Goal: Information Seeking & Learning: Check status

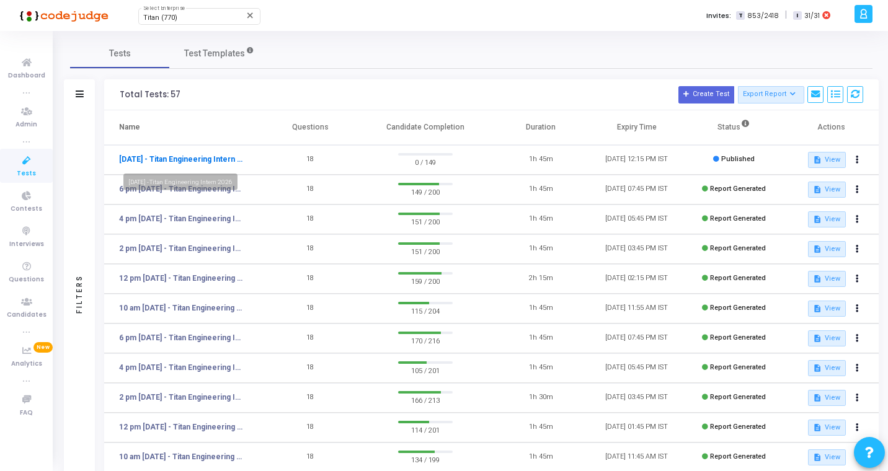
scroll to position [2, 0]
click at [188, 160] on link "[DATE] - Titan Engineering Intern 2026" at bounding box center [181, 158] width 124 height 11
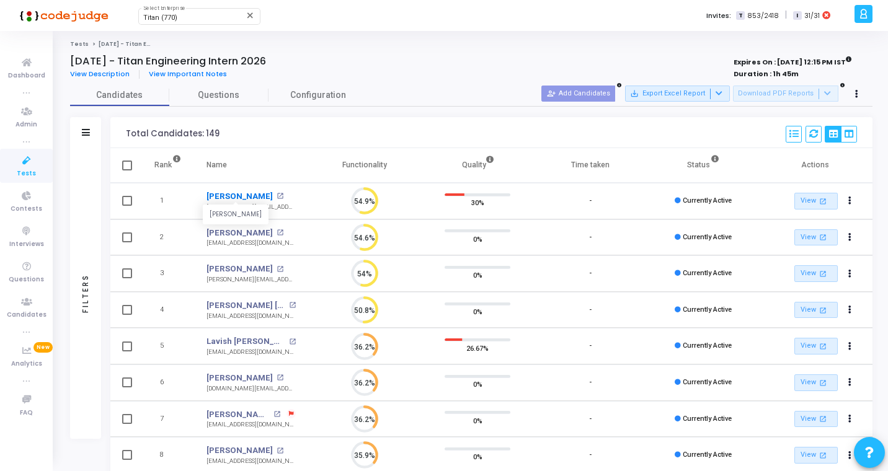
click at [268, 195] on link "[PERSON_NAME]" at bounding box center [239, 196] width 66 height 12
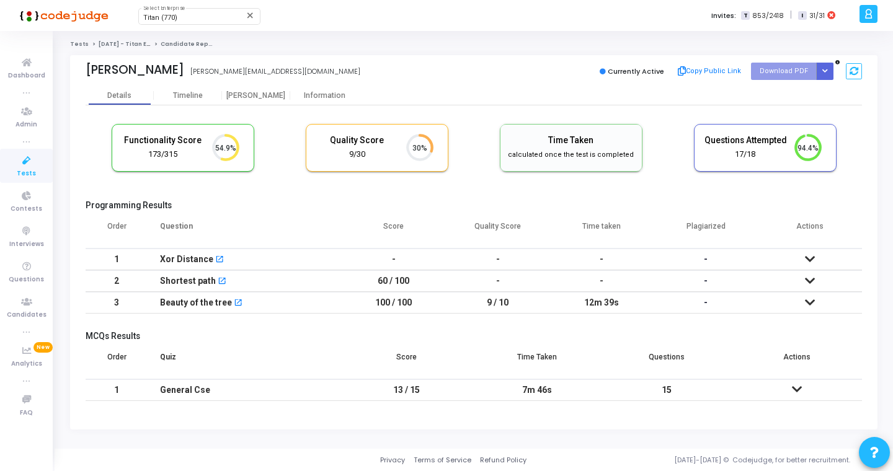
drag, startPoint x: 148, startPoint y: 155, endPoint x: 211, endPoint y: 155, distance: 63.2
click at [211, 155] on div "Functionality Score 173/315 54.9%" at bounding box center [182, 148] width 141 height 46
click at [542, 266] on td "-" at bounding box center [498, 260] width 104 height 22
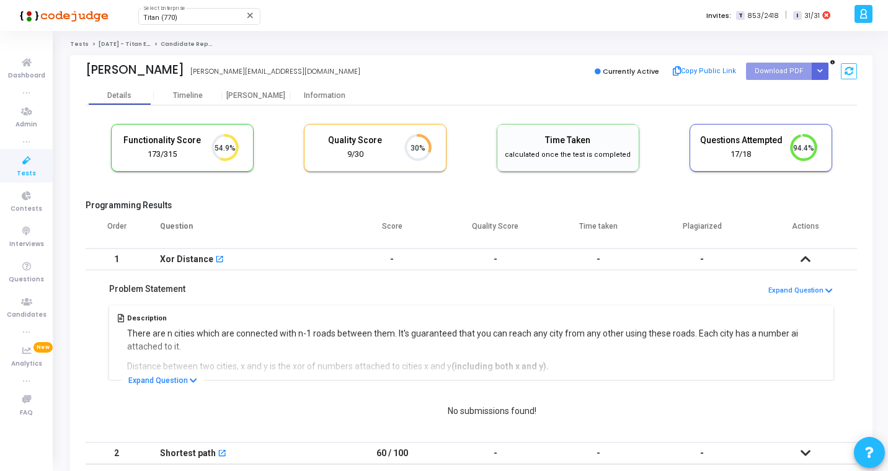
click at [606, 263] on td "-" at bounding box center [599, 260] width 104 height 22
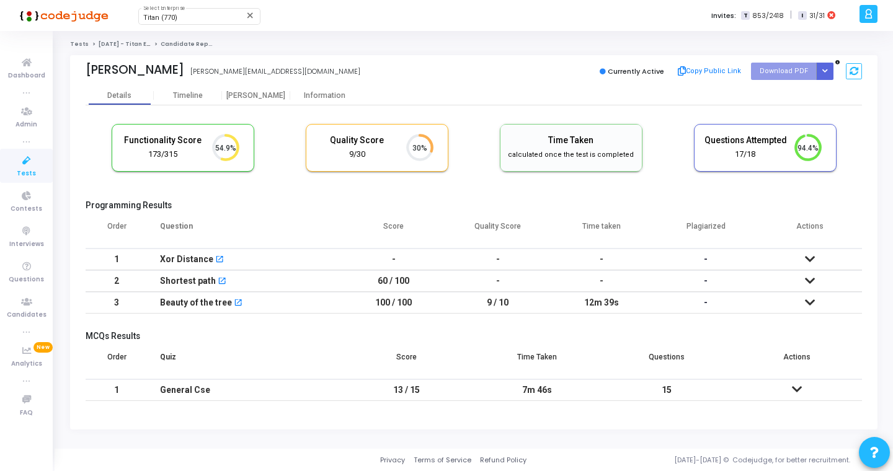
click at [485, 285] on td "-" at bounding box center [498, 281] width 104 height 22
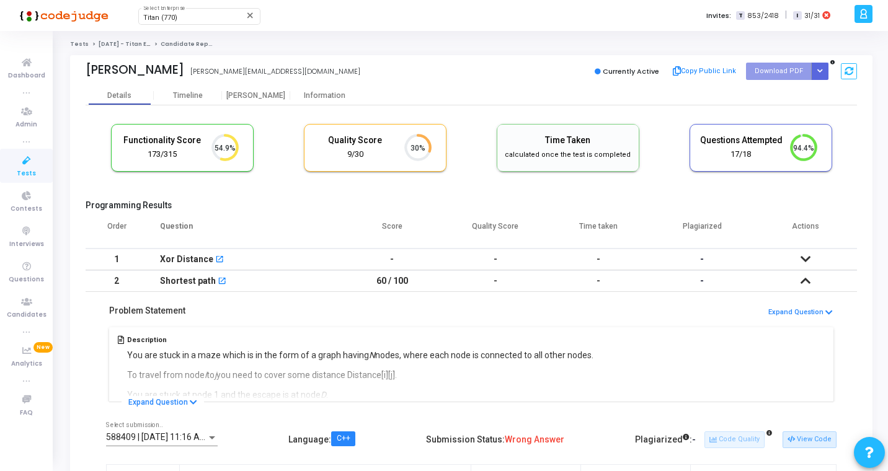
click at [519, 281] on td "-" at bounding box center [496, 281] width 104 height 22
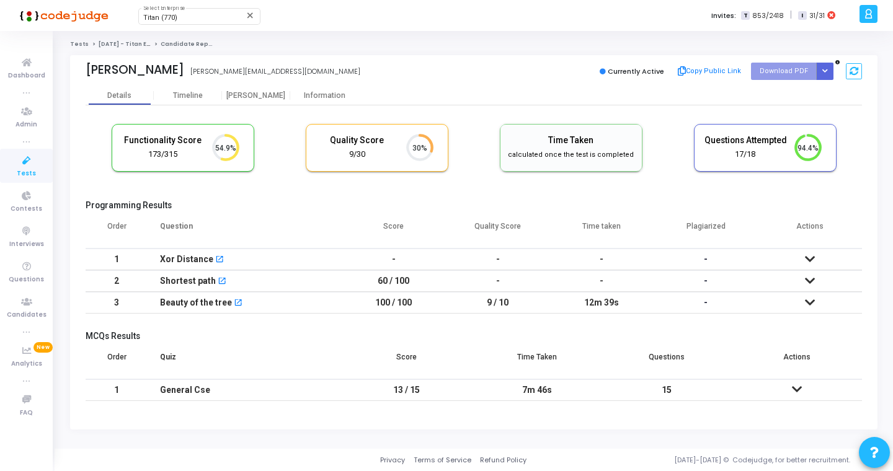
click at [541, 301] on td "9 / 10" at bounding box center [498, 303] width 104 height 22
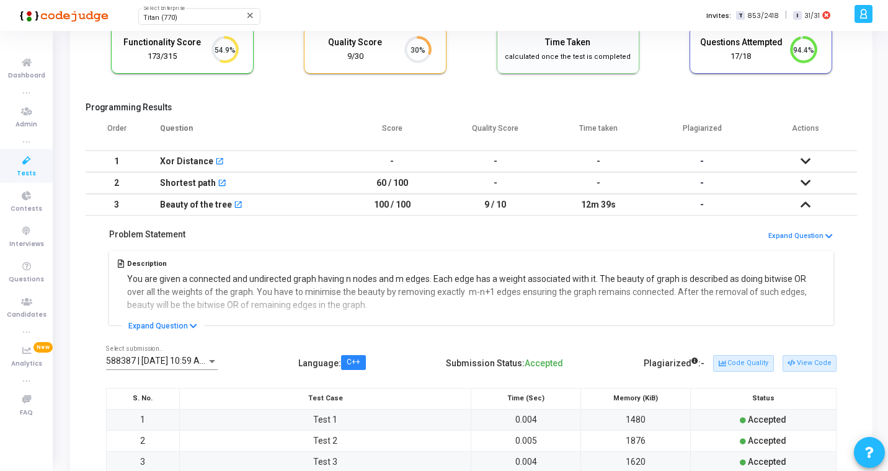
click at [462, 208] on td "9 / 10" at bounding box center [496, 205] width 104 height 22
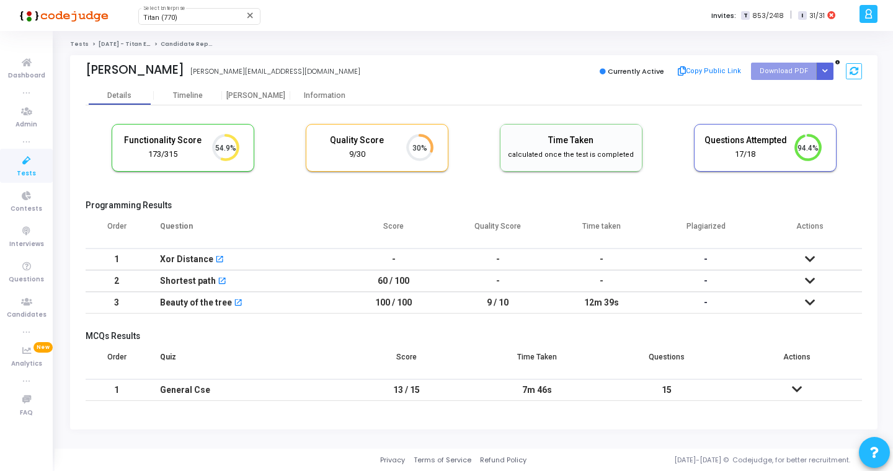
click at [554, 290] on td "-" at bounding box center [602, 281] width 104 height 22
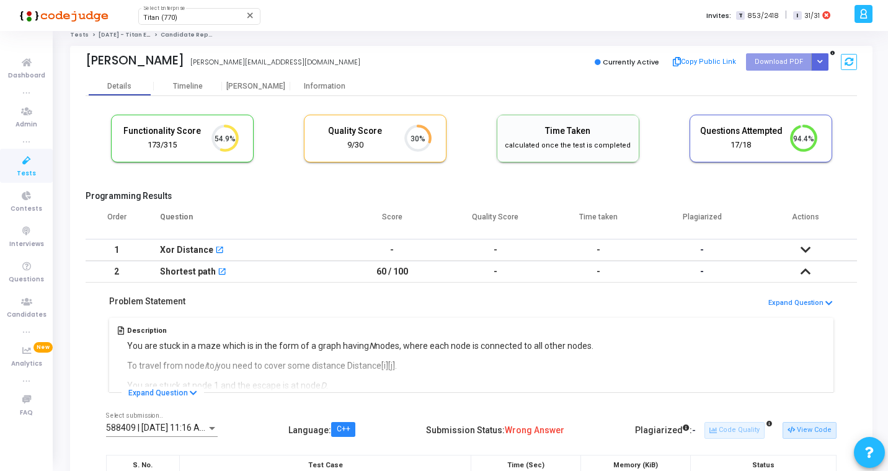
scroll to position [21, 0]
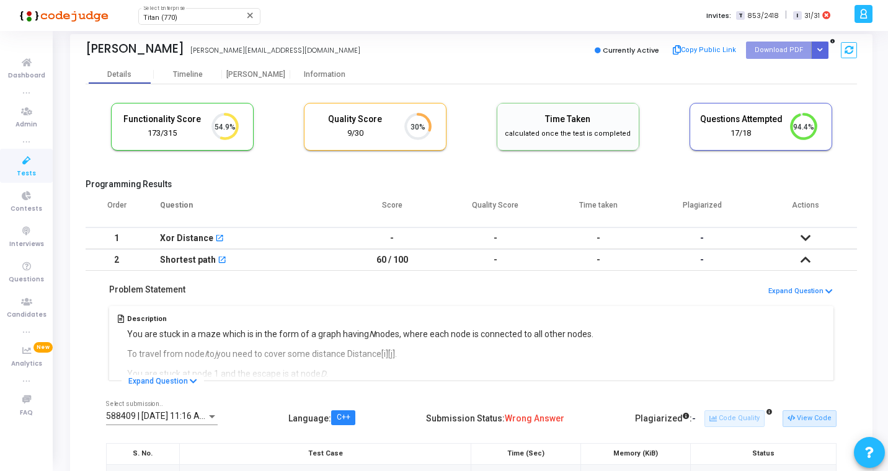
click at [511, 263] on td "-" at bounding box center [496, 260] width 104 height 22
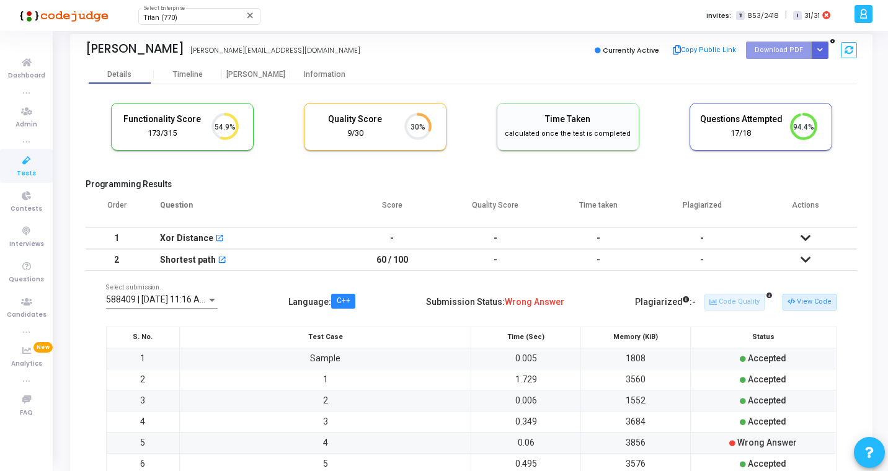
scroll to position [0, 0]
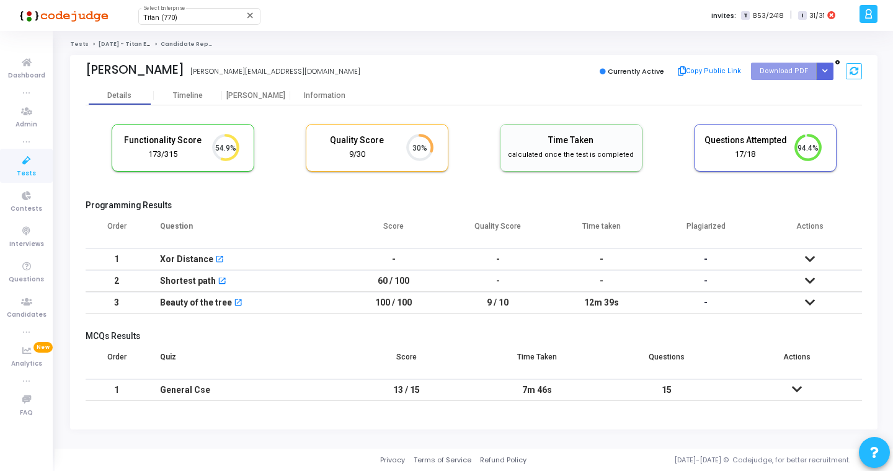
click at [541, 306] on td "9 / 10" at bounding box center [498, 303] width 104 height 22
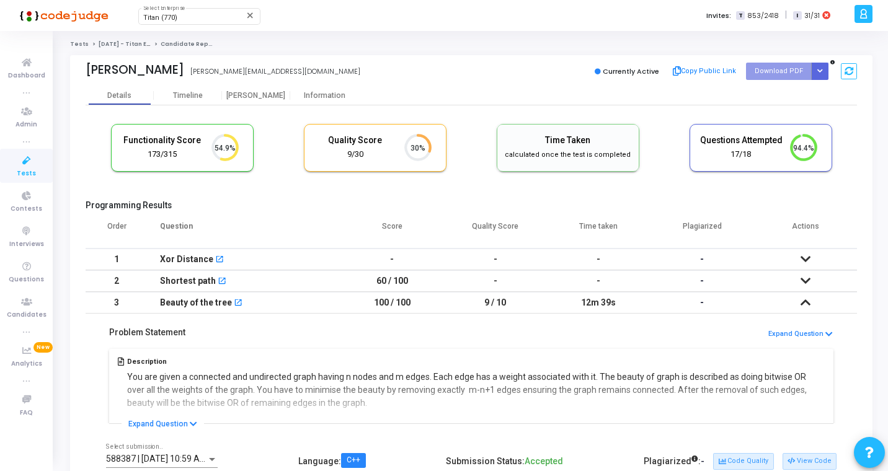
scroll to position [211, 0]
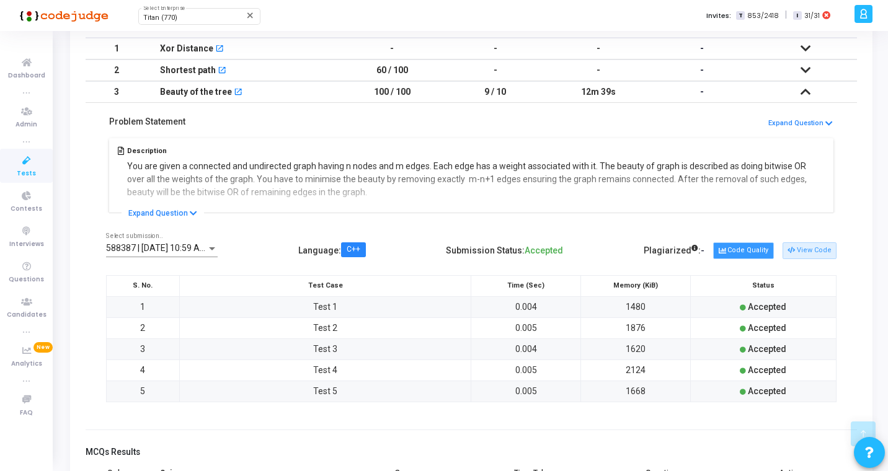
click at [771, 254] on button "Code Quality" at bounding box center [743, 250] width 60 height 16
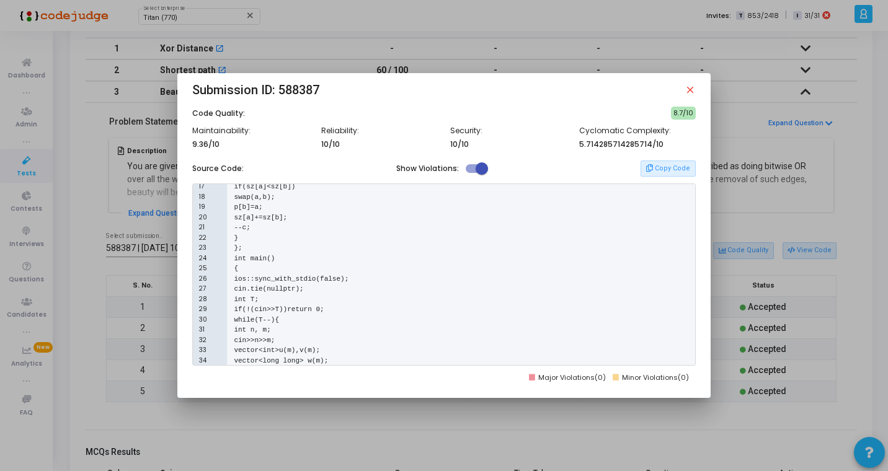
scroll to position [180, 0]
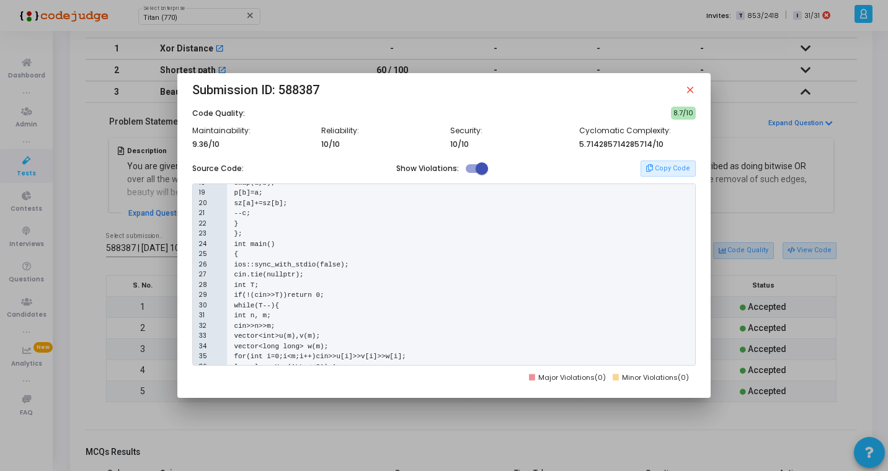
click at [689, 91] on mat-icon "close" at bounding box center [689, 89] width 11 height 11
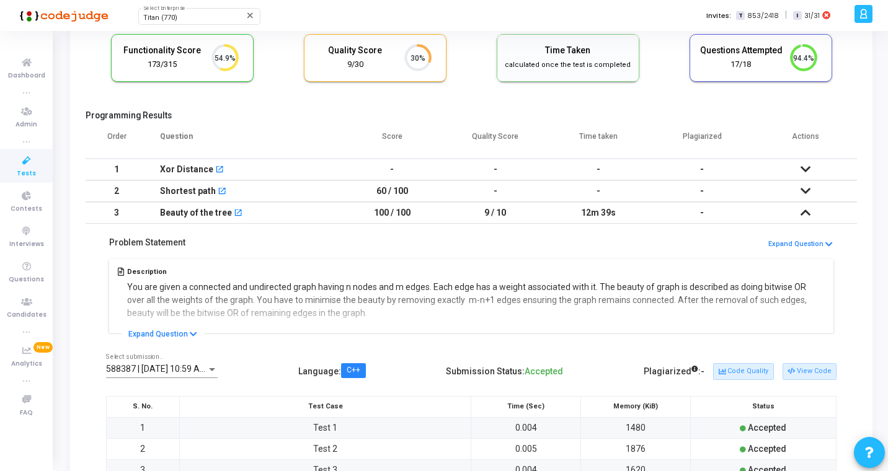
scroll to position [0, 0]
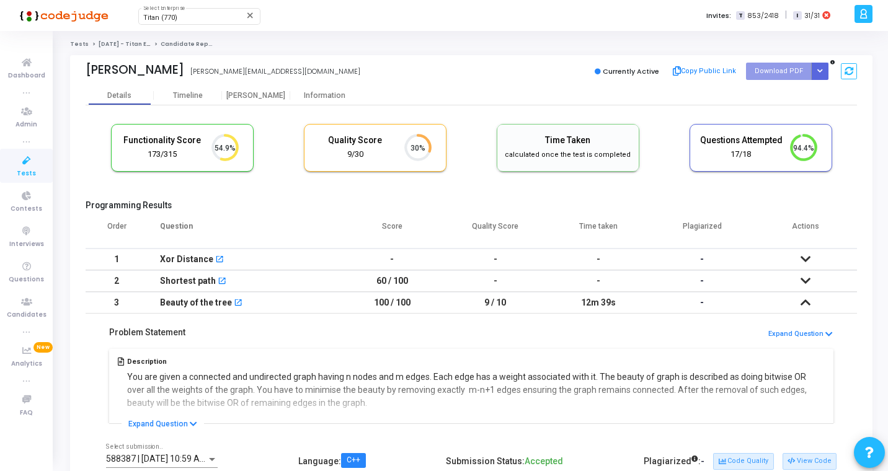
click at [435, 281] on td "60 / 100" at bounding box center [392, 281] width 104 height 22
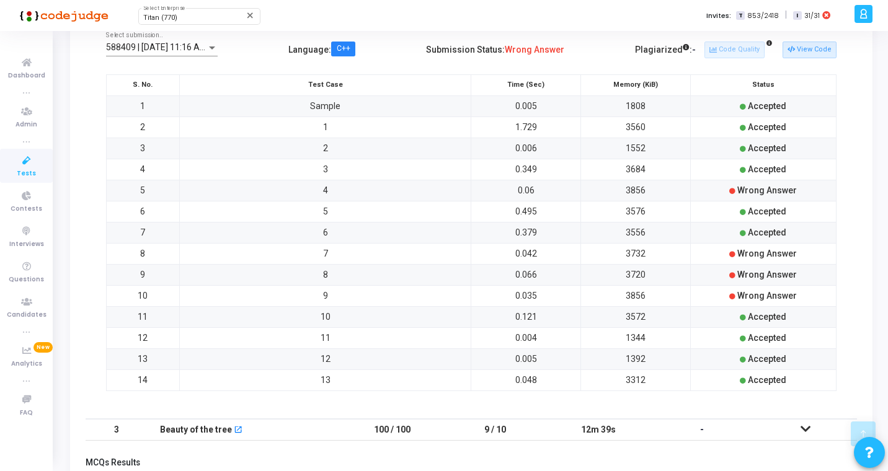
scroll to position [196, 0]
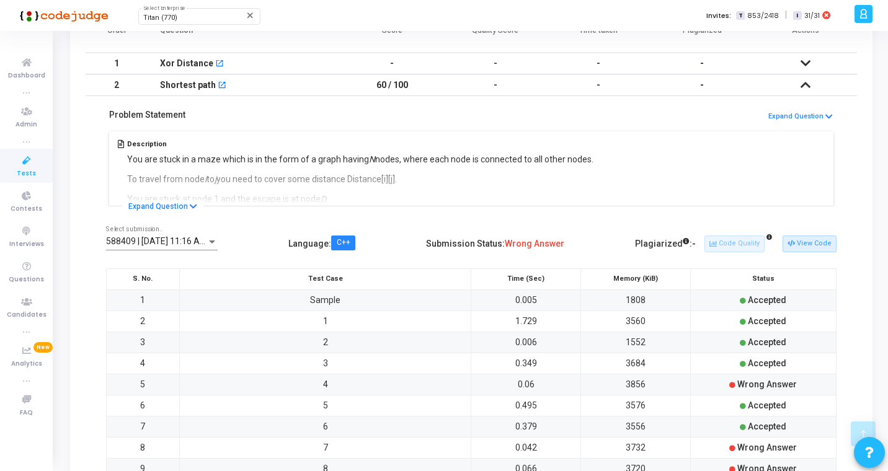
click at [435, 86] on td "60 / 100" at bounding box center [392, 85] width 104 height 22
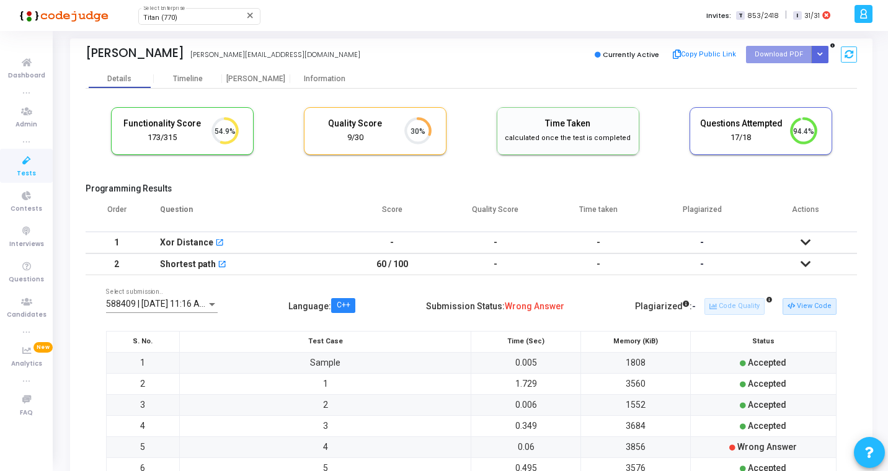
scroll to position [0, 0]
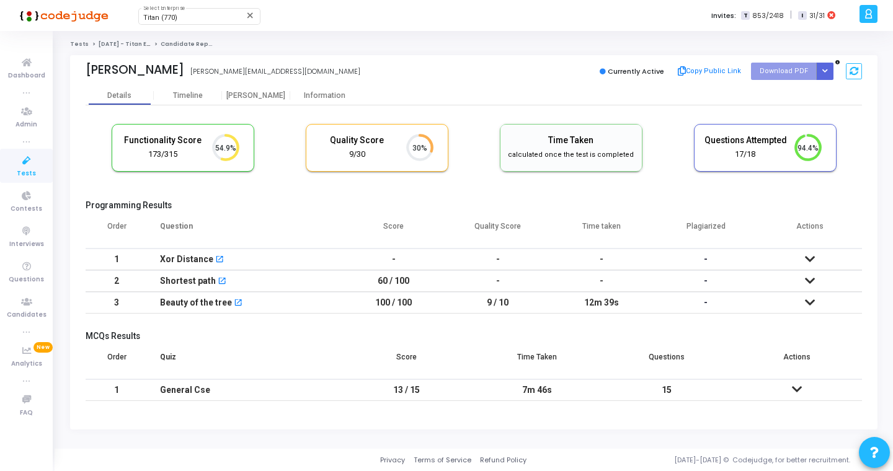
click at [495, 282] on td "-" at bounding box center [498, 281] width 104 height 22
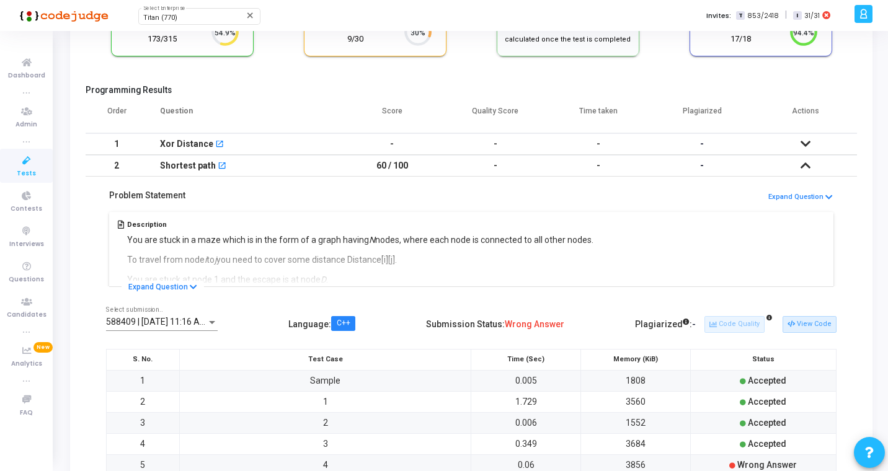
scroll to position [115, 0]
click at [193, 291] on icon at bounding box center [193, 287] width 7 height 8
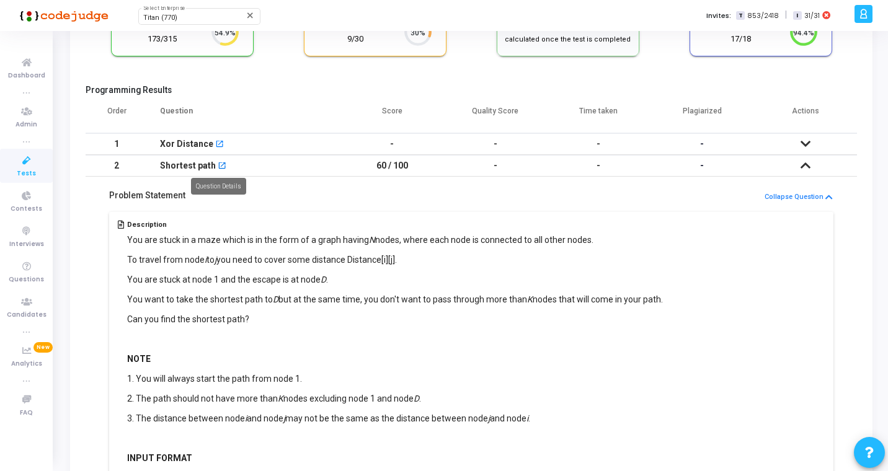
click at [219, 166] on mat-icon "open_in_new" at bounding box center [222, 166] width 9 height 9
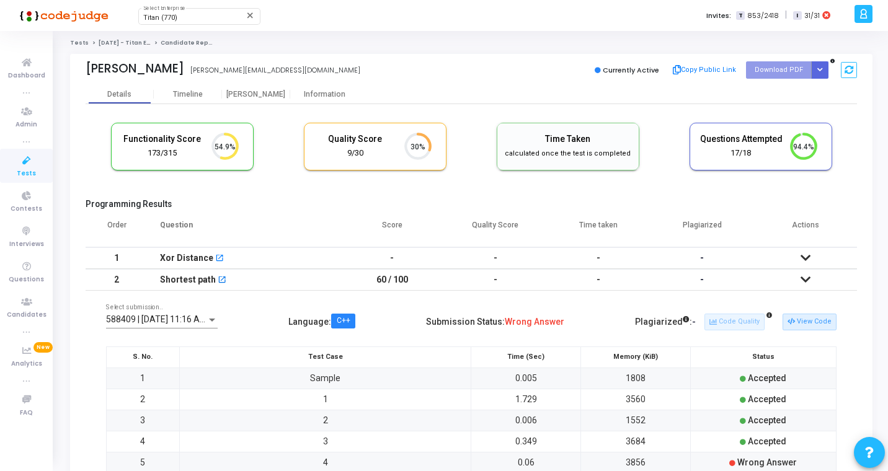
scroll to position [0, 0]
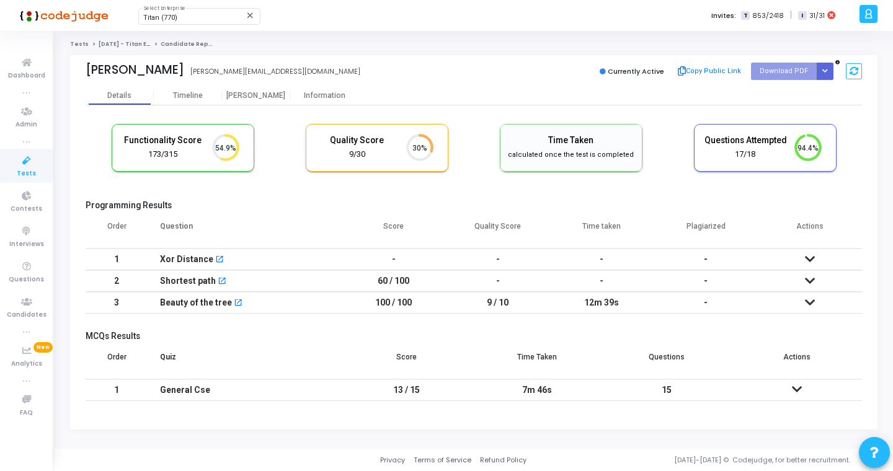
click at [430, 283] on td "60 / 100" at bounding box center [394, 281] width 104 height 22
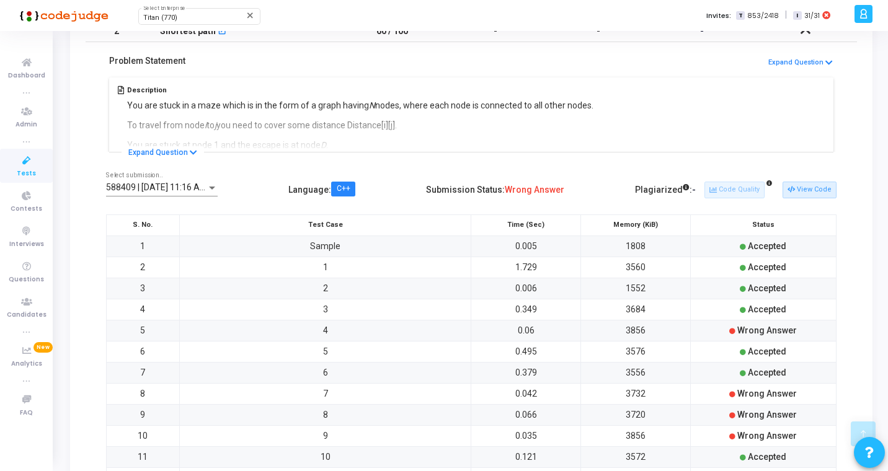
scroll to position [56, 0]
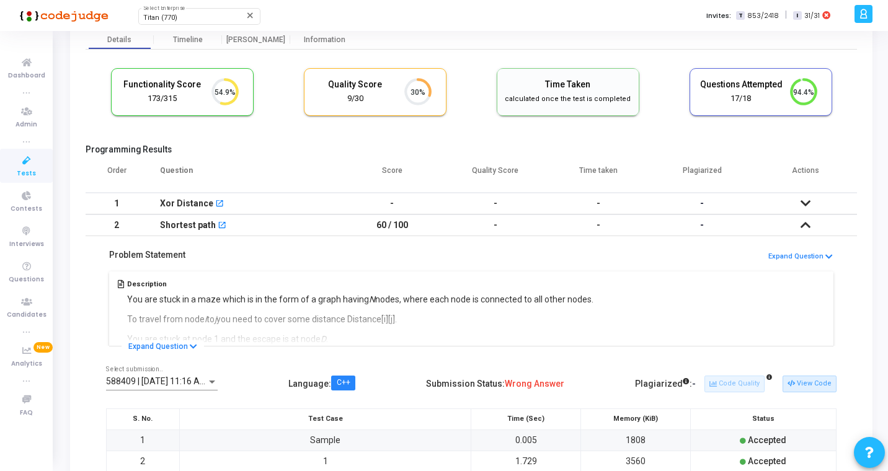
click at [453, 207] on td "-" at bounding box center [496, 204] width 104 height 22
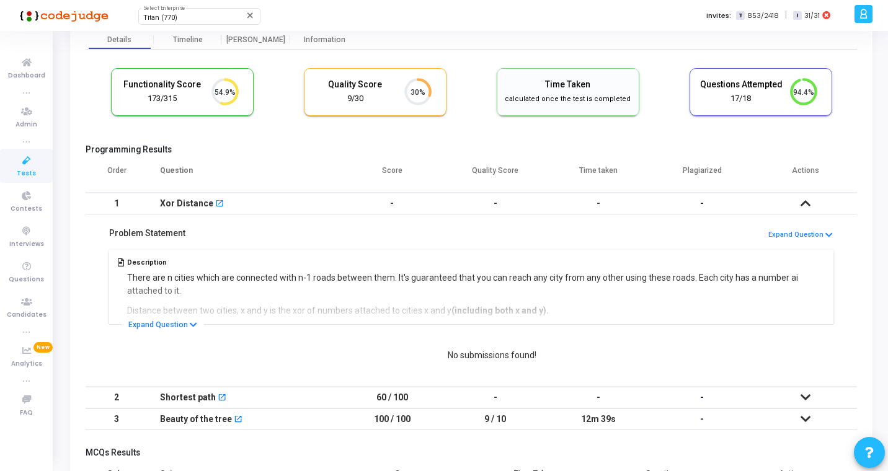
click at [543, 205] on td "-" at bounding box center [496, 204] width 104 height 22
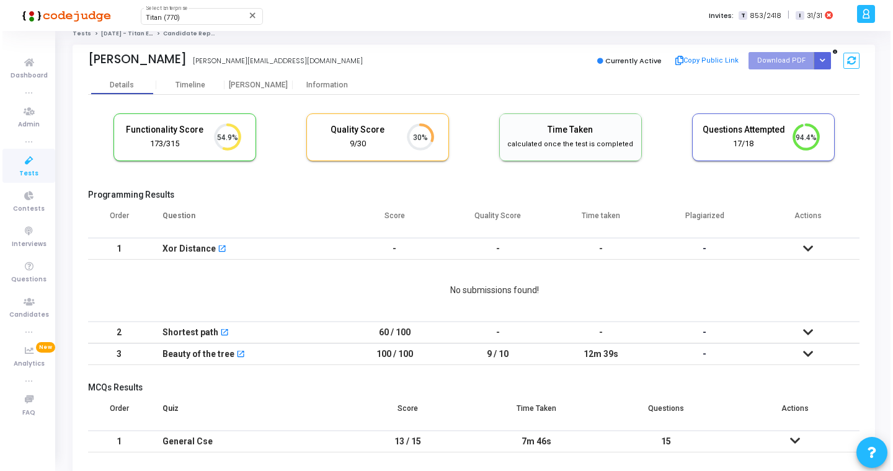
scroll to position [0, 0]
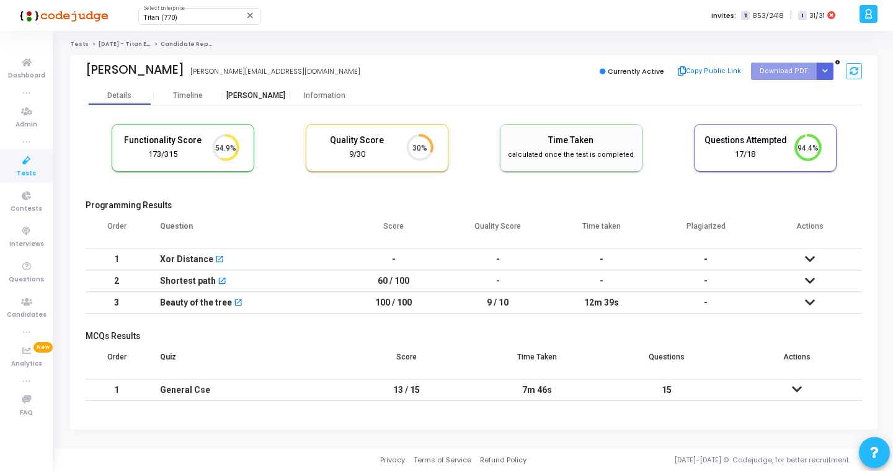
click at [231, 98] on div "[PERSON_NAME]" at bounding box center [256, 95] width 68 height 9
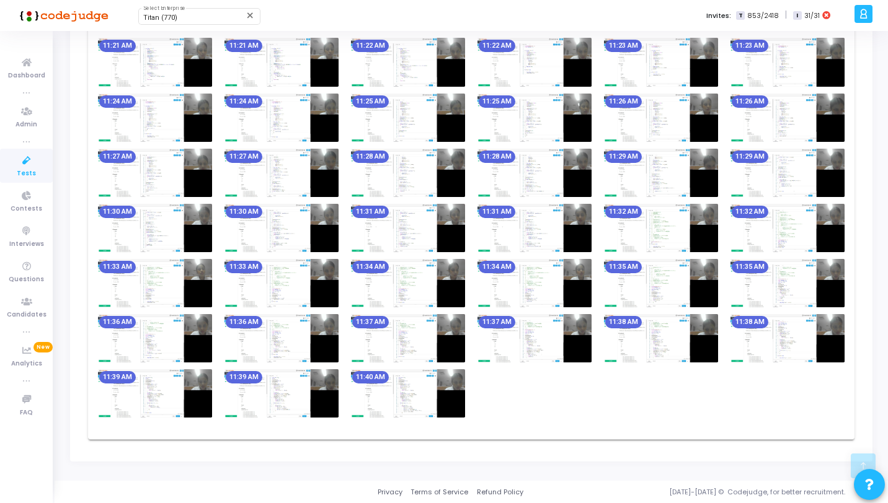
scroll to position [1513, 0]
click at [427, 388] on img at bounding box center [408, 393] width 114 height 48
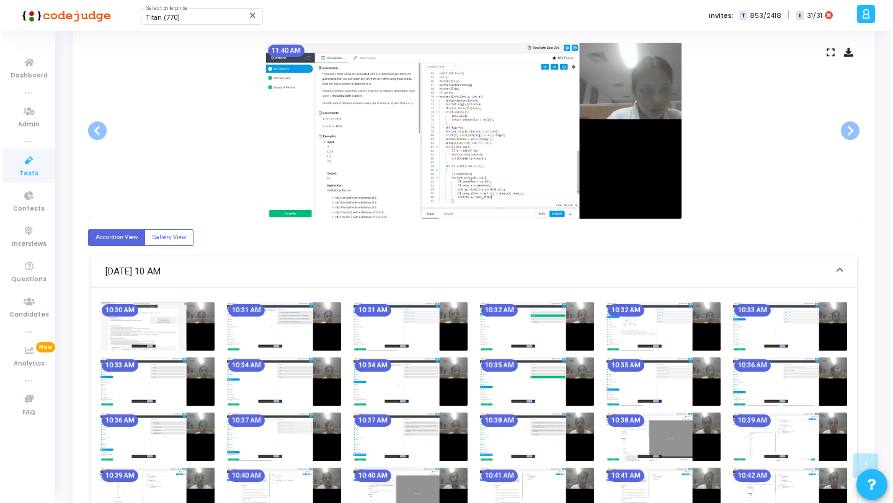
scroll to position [0, 0]
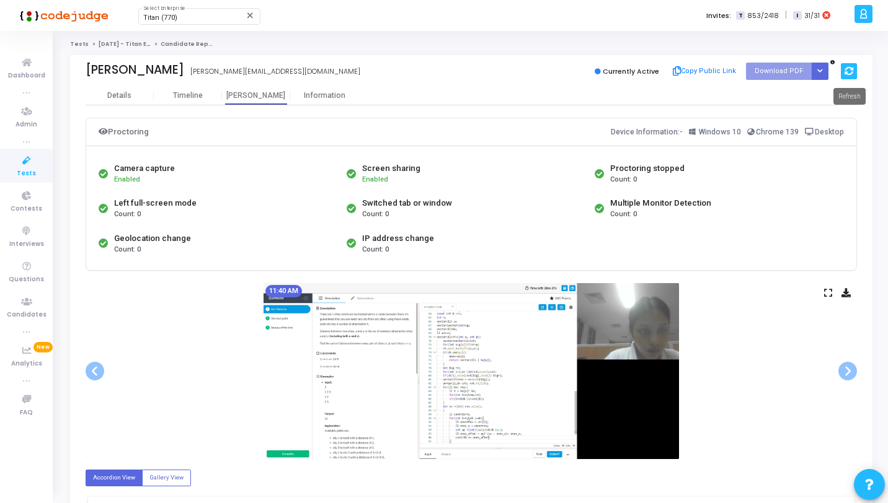
click at [845, 73] on icon at bounding box center [848, 71] width 9 height 9
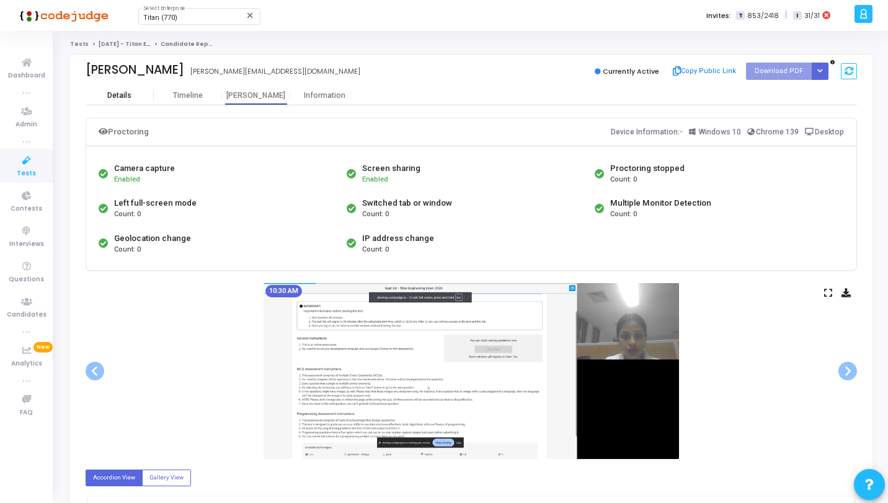
click at [115, 98] on div "Details" at bounding box center [119, 95] width 24 height 9
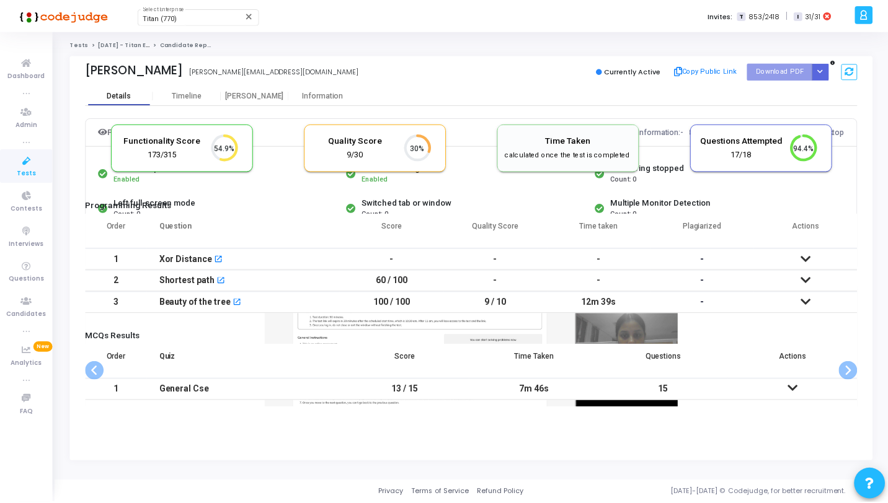
scroll to position [41, 136]
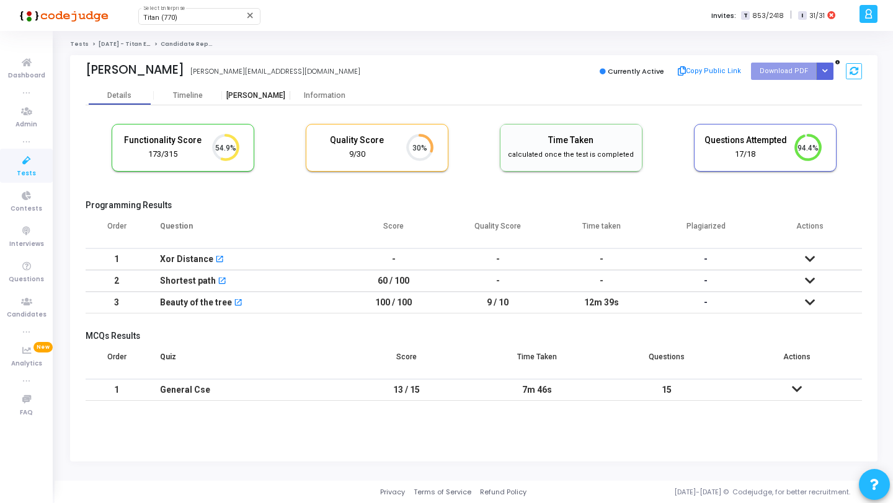
click at [276, 100] on div "[PERSON_NAME]" at bounding box center [256, 95] width 68 height 19
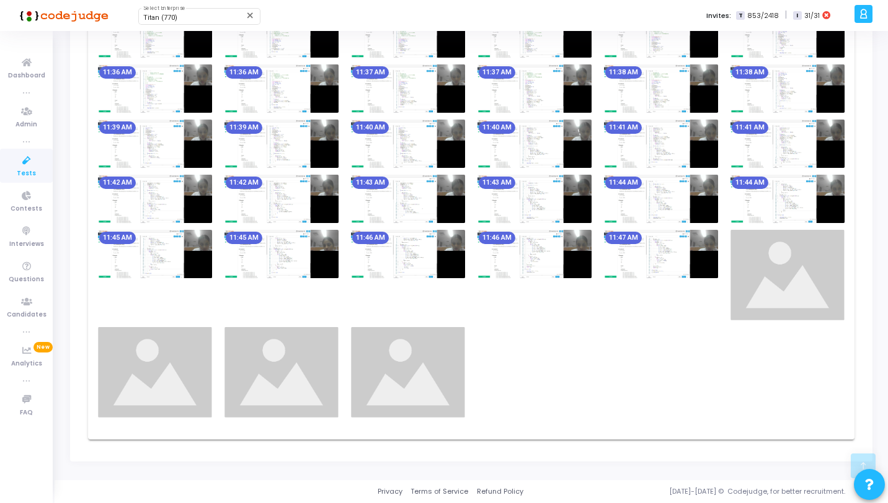
scroll to position [1679, 0]
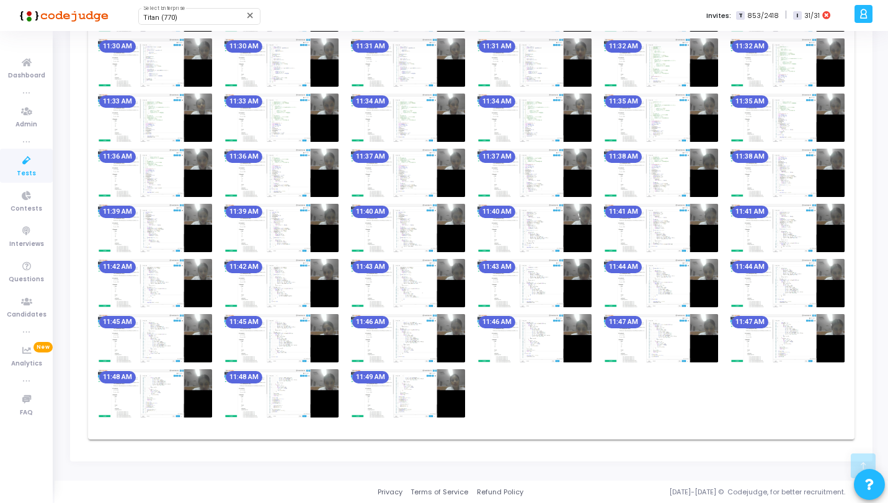
click at [428, 396] on img at bounding box center [408, 393] width 114 height 48
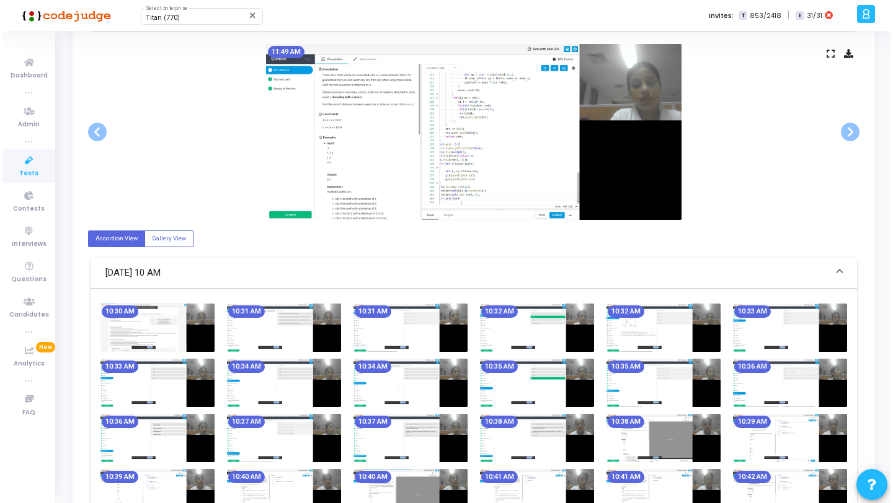
scroll to position [0, 0]
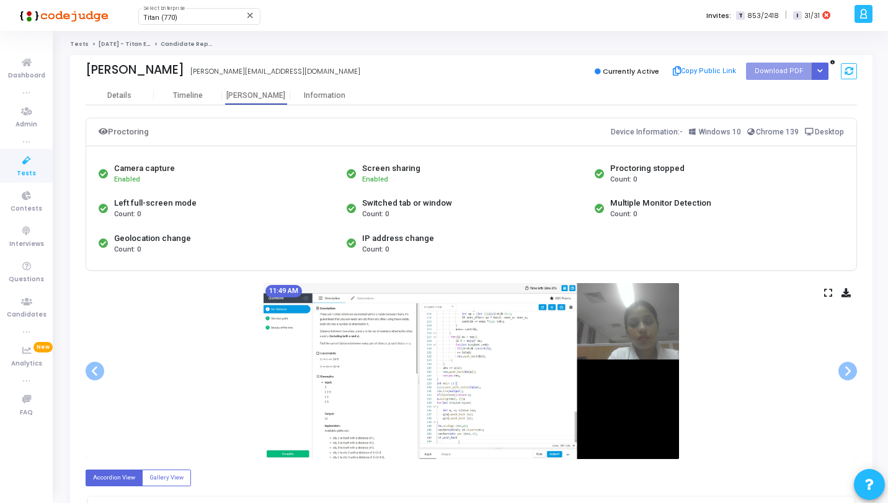
click at [824, 290] on icon at bounding box center [828, 293] width 8 height 7
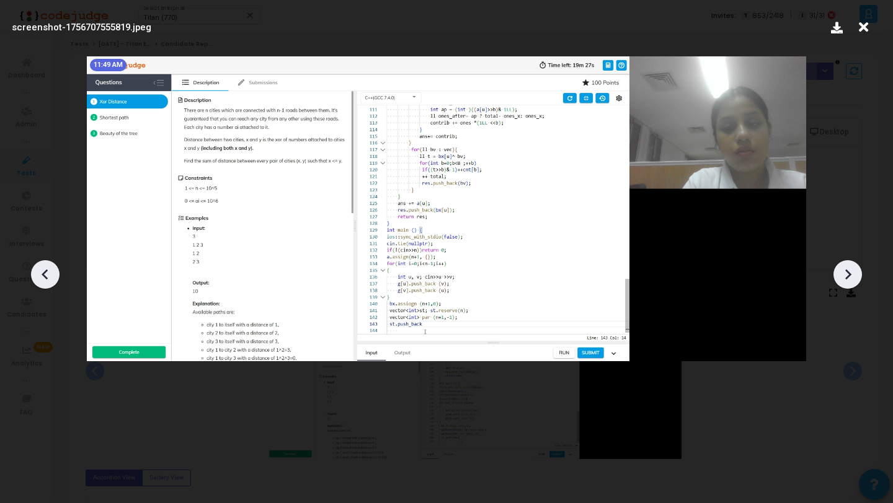
click at [45, 271] on icon at bounding box center [45, 275] width 6 height 11
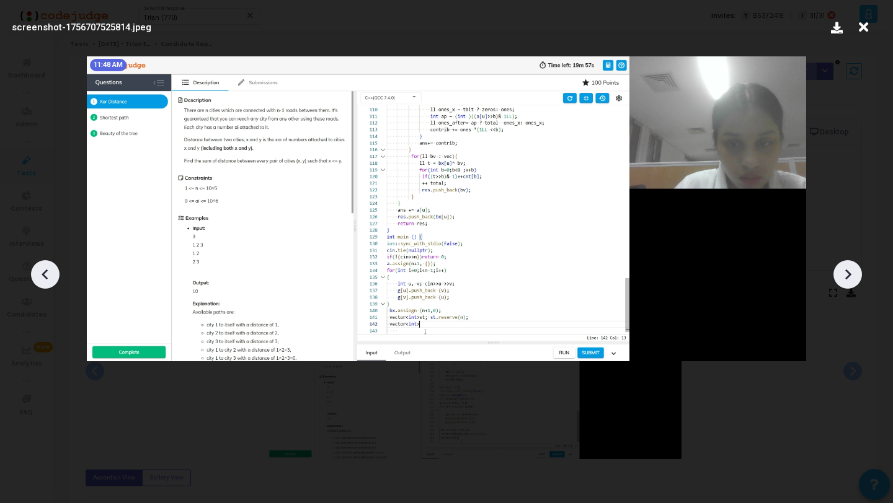
click at [45, 271] on icon at bounding box center [45, 275] width 6 height 11
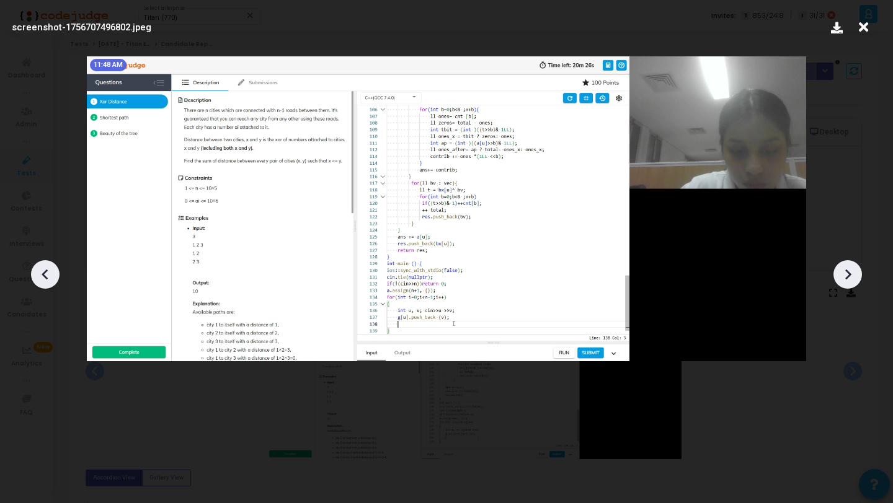
click at [45, 271] on icon at bounding box center [45, 275] width 6 height 11
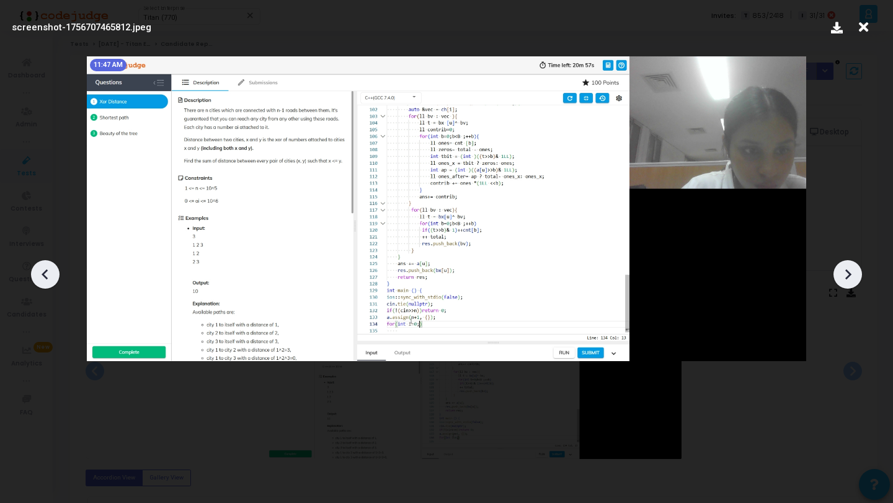
click at [45, 271] on icon at bounding box center [45, 275] width 6 height 11
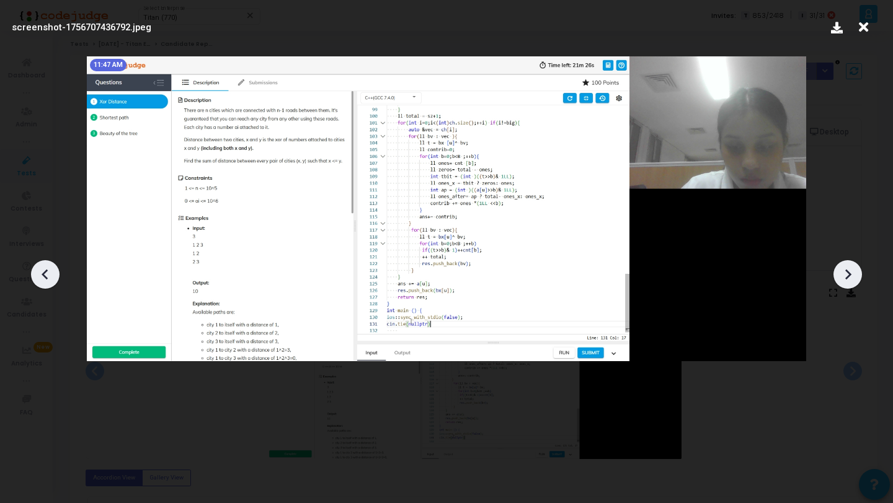
click at [869, 25] on icon at bounding box center [863, 27] width 19 height 24
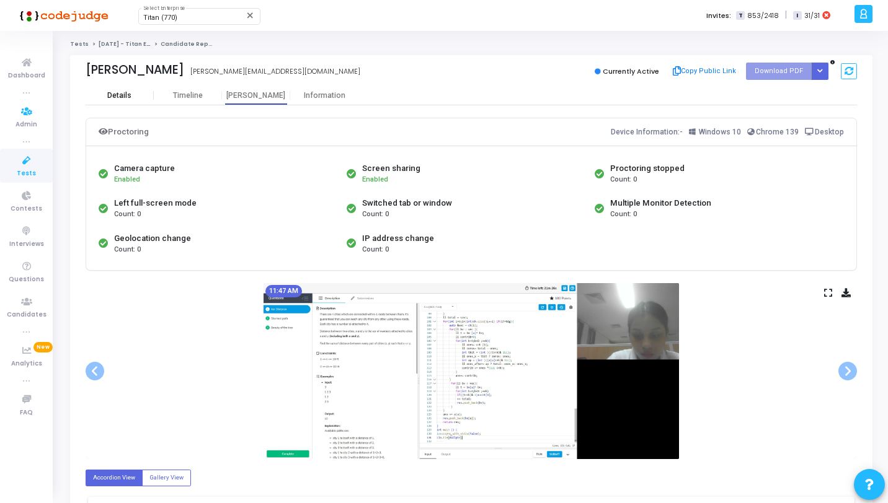
click at [113, 95] on div "Details" at bounding box center [119, 95] width 24 height 9
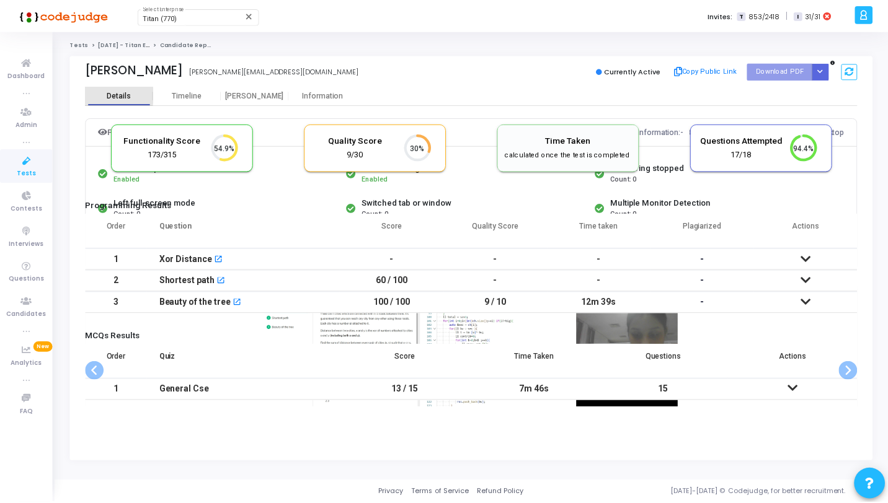
scroll to position [6, 6]
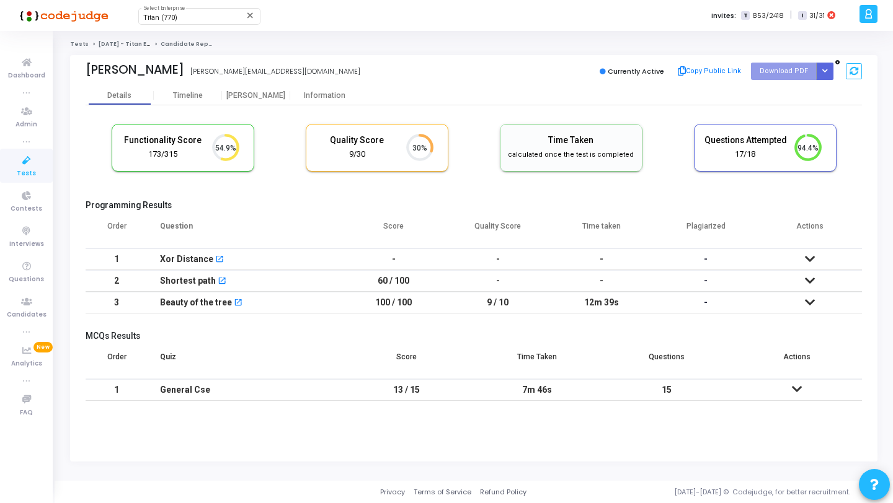
click at [268, 261] on div "Xor Distance open_in_new" at bounding box center [244, 259] width 169 height 20
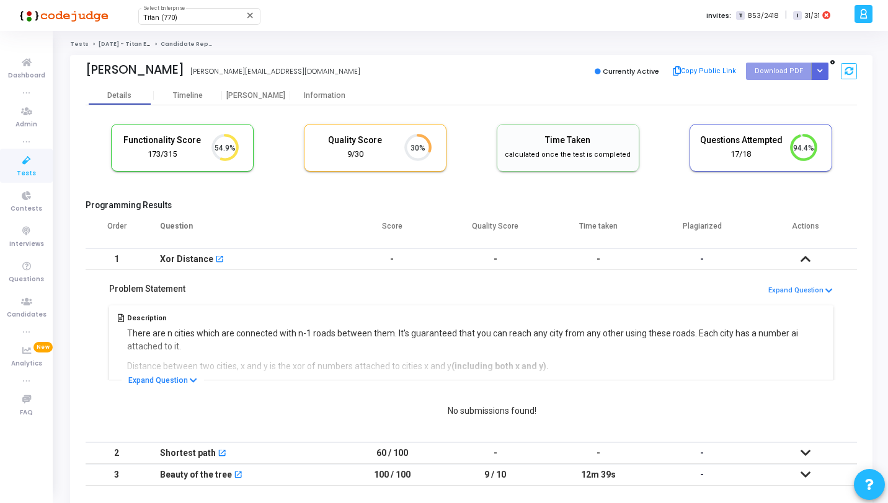
click at [520, 270] on div "Problem Statement Expand Question Description There are n cities which are conn…" at bounding box center [471, 325] width 771 height 110
click at [521, 262] on td "-" at bounding box center [496, 260] width 104 height 22
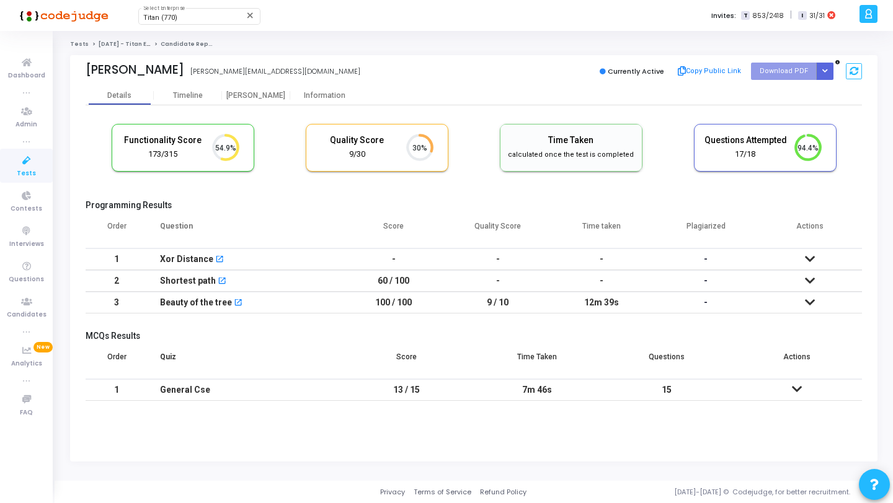
click at [566, 324] on div "Programming Results Order Question Score Quality Score Time taken Plagiarized A…" at bounding box center [474, 304] width 776 height 208
click at [31, 172] on span "Tests" at bounding box center [26, 174] width 19 height 11
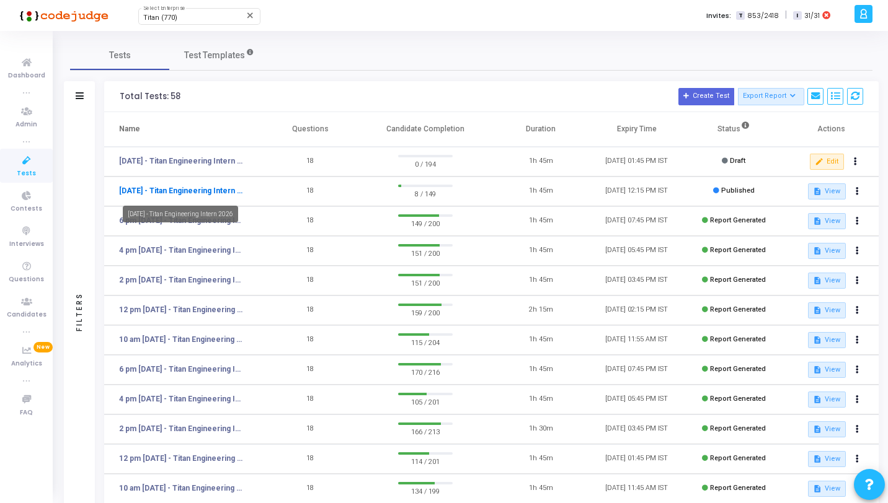
click at [188, 189] on link "[DATE] - Titan Engineering Intern 2026" at bounding box center [181, 190] width 124 height 11
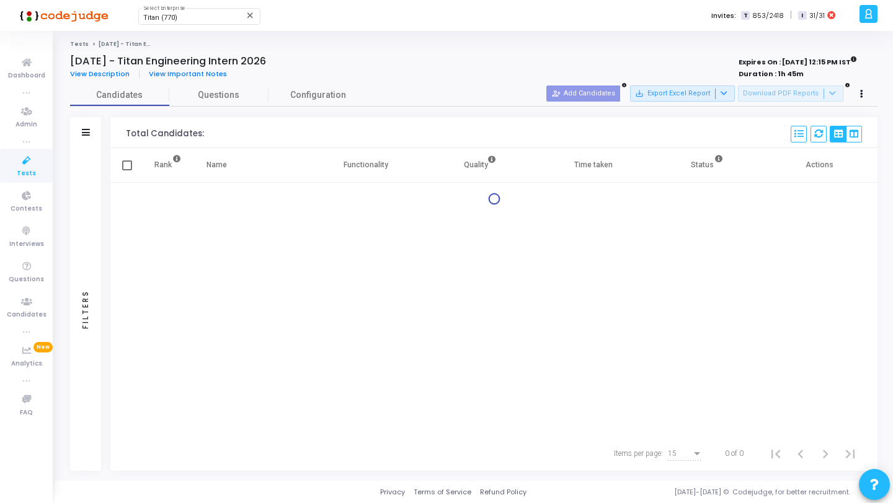
click at [87, 145] on div "Filters" at bounding box center [85, 132] width 31 height 31
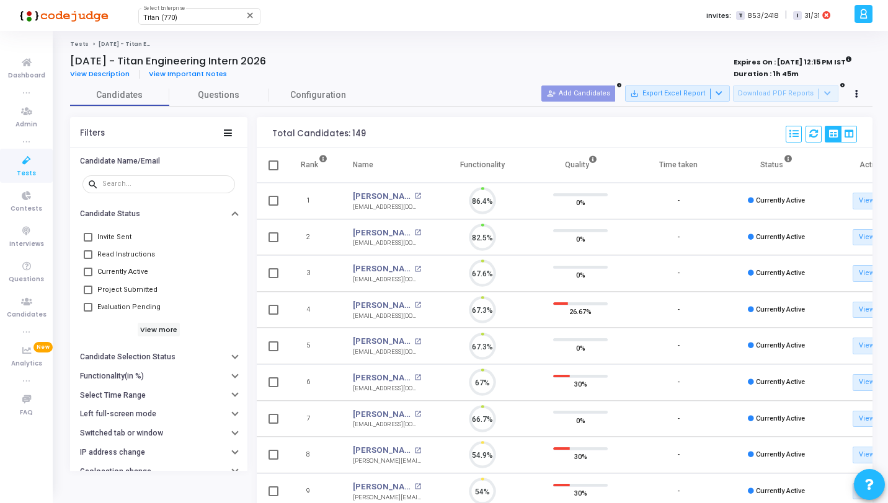
scroll to position [26, 32]
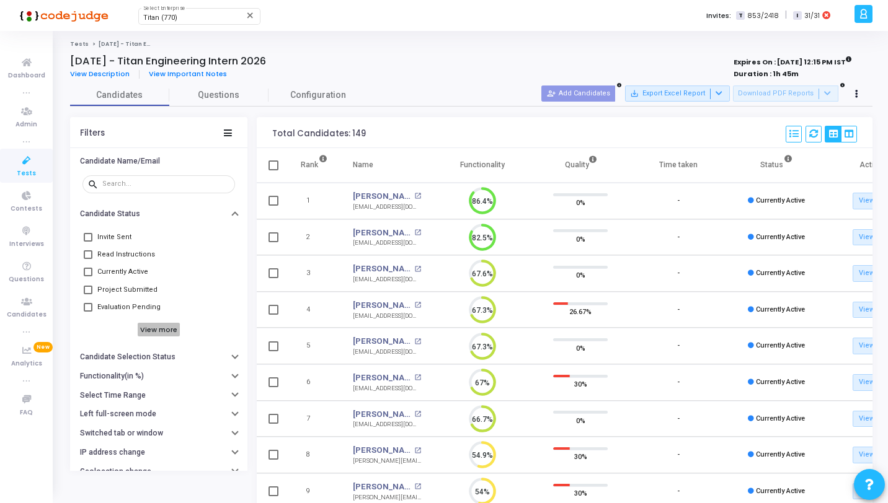
click at [147, 326] on h6 "View more" at bounding box center [159, 330] width 43 height 14
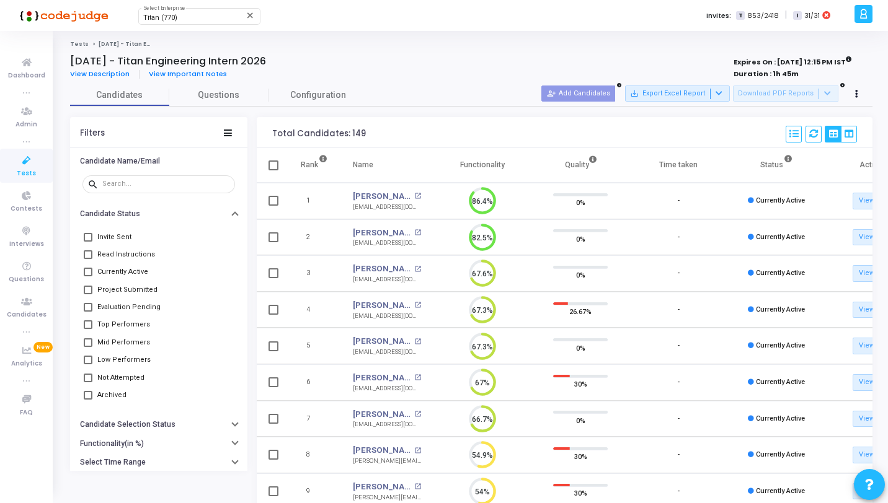
click at [143, 311] on span "Evaluation Pending" at bounding box center [128, 307] width 63 height 15
click at [88, 312] on input "Evaluation Pending" at bounding box center [87, 312] width 1 height 1
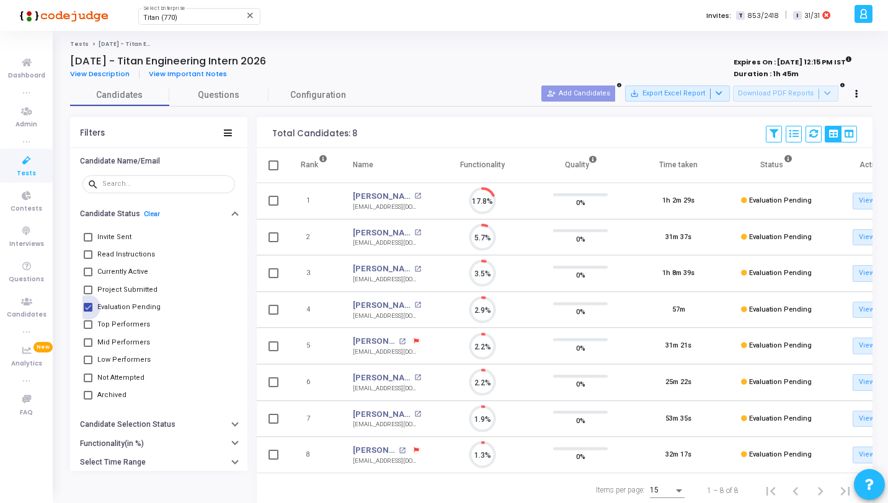
click at [126, 312] on span "Evaluation Pending" at bounding box center [128, 307] width 63 height 15
click at [88, 312] on input "Evaluation Pending" at bounding box center [87, 312] width 1 height 1
checkbox input "false"
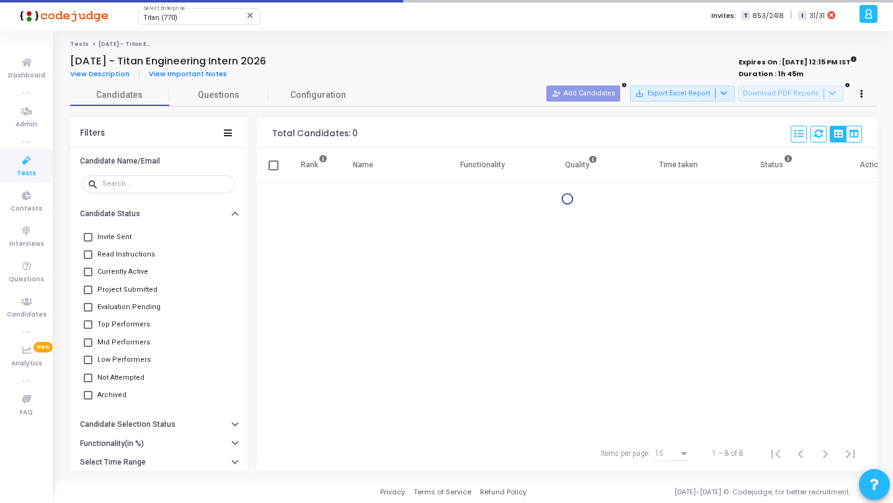
click at [123, 333] on mat-checkbox "Top Performers" at bounding box center [158, 324] width 153 height 17
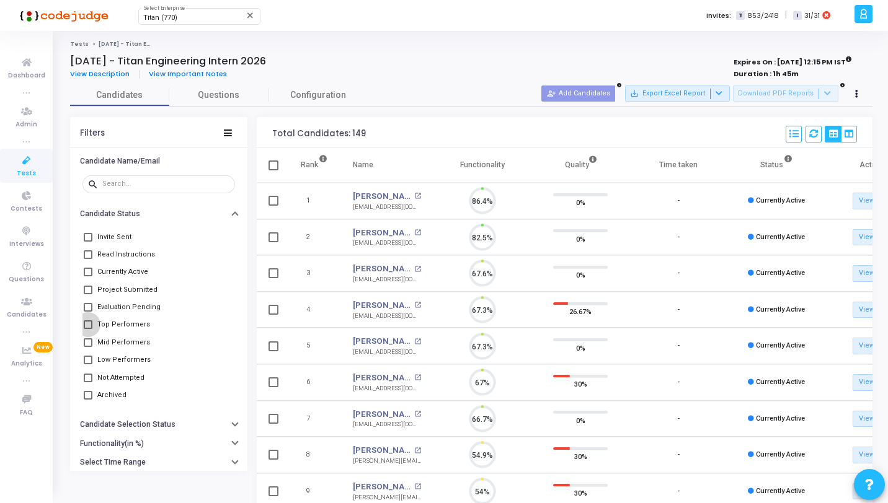
click at [123, 323] on span "Top Performers" at bounding box center [123, 324] width 53 height 15
click at [88, 329] on input "Top Performers" at bounding box center [87, 329] width 1 height 1
checkbox input "true"
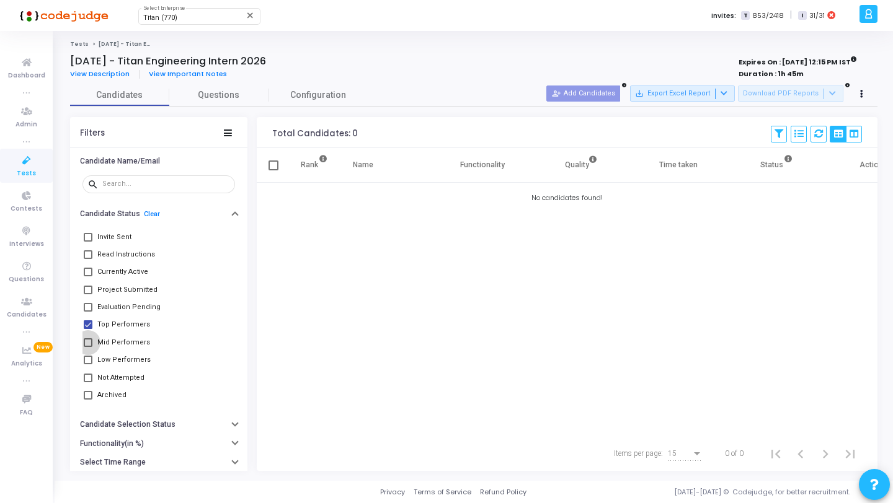
click at [125, 342] on span "Mid Performers" at bounding box center [123, 342] width 53 height 15
click at [88, 347] on input "Mid Performers" at bounding box center [87, 347] width 1 height 1
checkbox input "true"
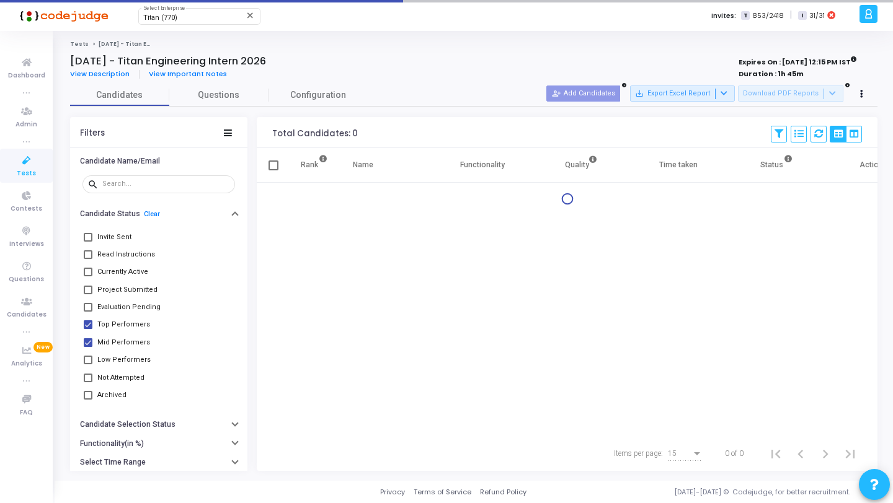
click at [129, 361] on span "Low Performers" at bounding box center [123, 360] width 53 height 15
click at [88, 365] on input "Low Performers" at bounding box center [87, 365] width 1 height 1
checkbox input "true"
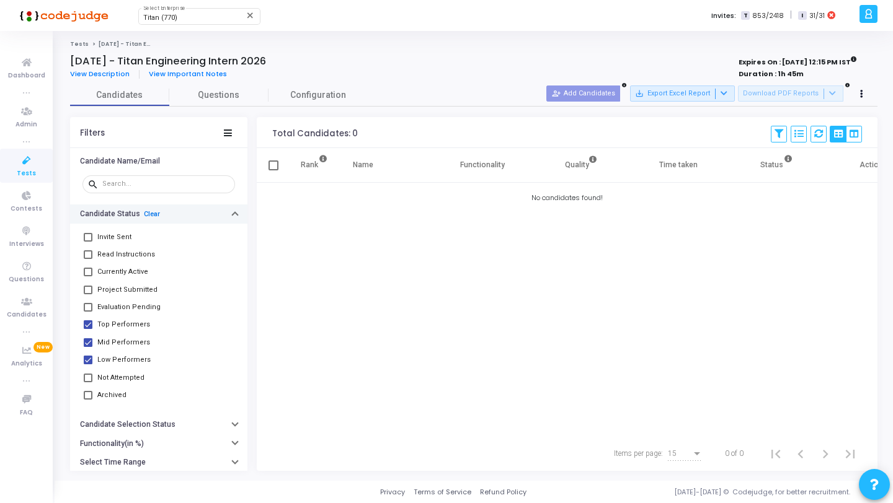
click at [146, 214] on link "Clear" at bounding box center [152, 214] width 16 height 8
checkbox input "false"
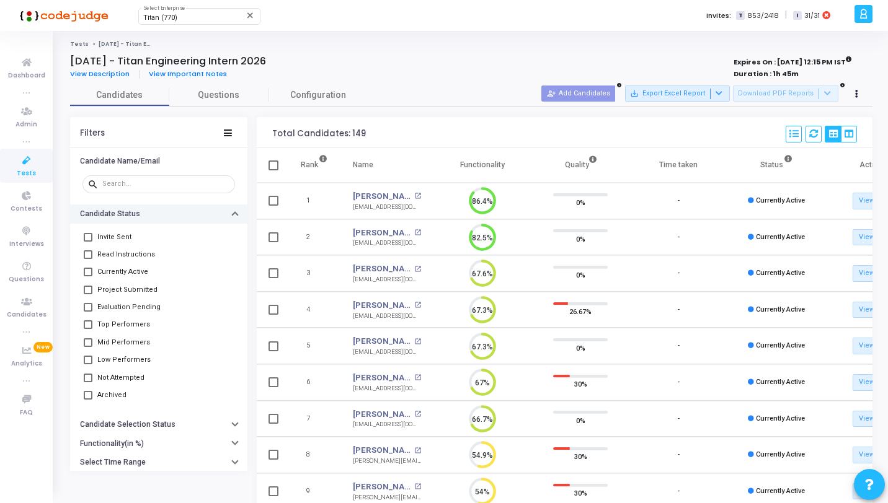
click at [31, 167] on icon at bounding box center [27, 160] width 26 height 15
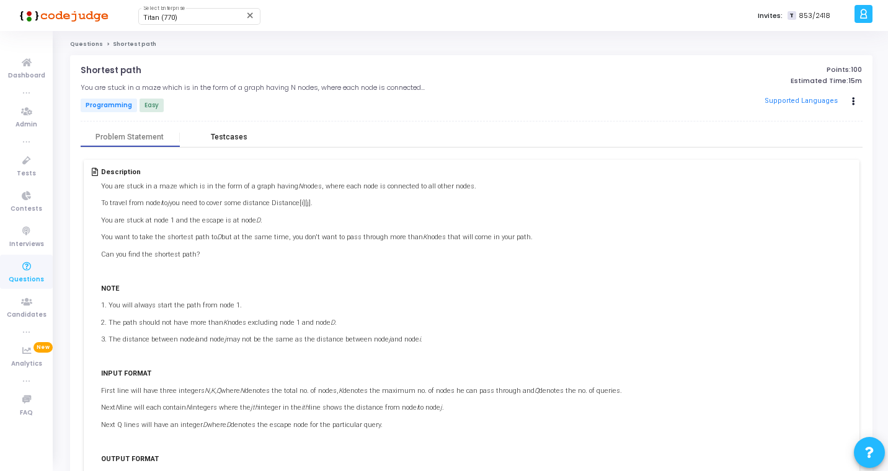
click at [238, 139] on div "Testcases" at bounding box center [229, 137] width 37 height 9
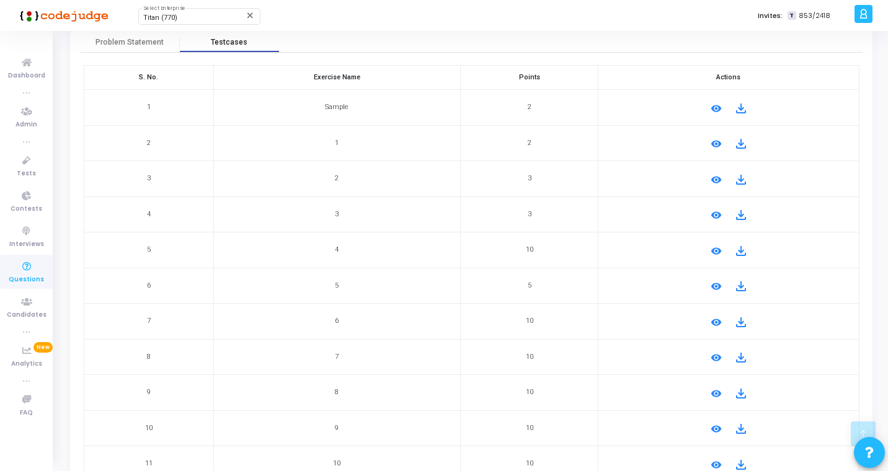
scroll to position [284, 0]
